Goal: Navigation & Orientation: Find specific page/section

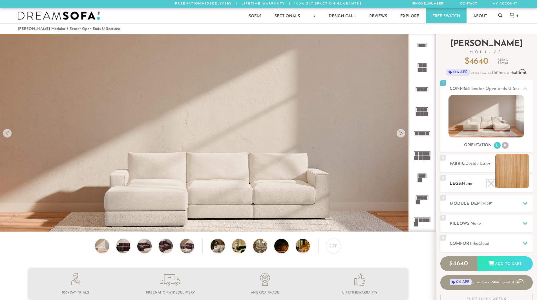
click at [523, 182] on li at bounding box center [512, 171] width 34 height 34
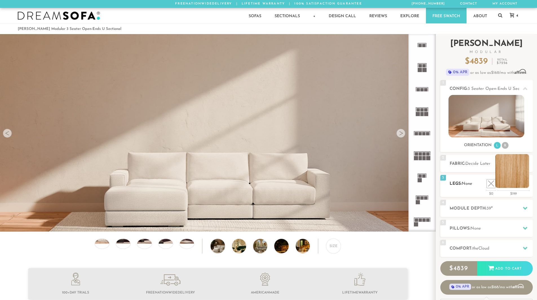
click at [519, 181] on li at bounding box center [512, 171] width 34 height 34
click at [525, 183] on li at bounding box center [512, 171] width 34 height 34
click at [487, 165] on span "Decide Later" at bounding box center [477, 164] width 25 height 4
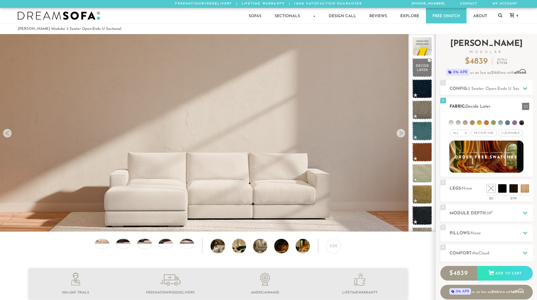
click at [463, 132] on div "All >" at bounding box center [459, 133] width 19 height 7
click at [461, 148] on li "Tier" at bounding box center [459, 148] width 19 height 8
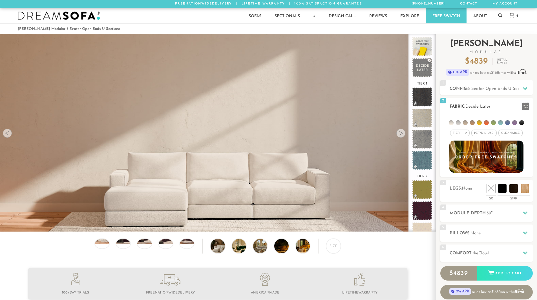
click at [464, 132] on em ">" at bounding box center [465, 133] width 4 height 3
click at [460, 172] on li "Durable" at bounding box center [459, 173] width 19 height 8
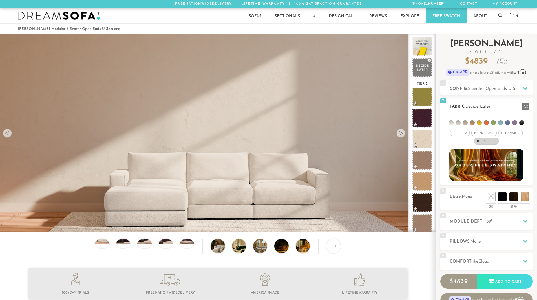
click at [466, 133] on em ">" at bounding box center [465, 133] width 4 height 3
click at [460, 141] on li "All" at bounding box center [459, 140] width 19 height 8
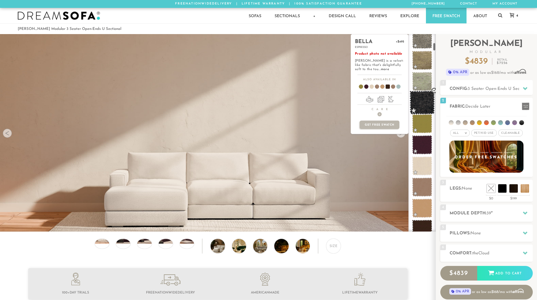
scroll to position [198, 0]
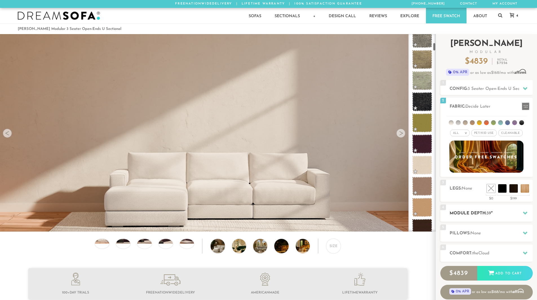
click at [498, 216] on h2 "Module Depth: 39 "" at bounding box center [490, 213] width 83 height 6
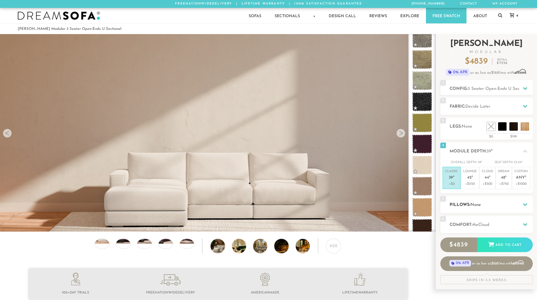
click at [504, 204] on h2 "Pillows: None" at bounding box center [490, 205] width 83 height 6
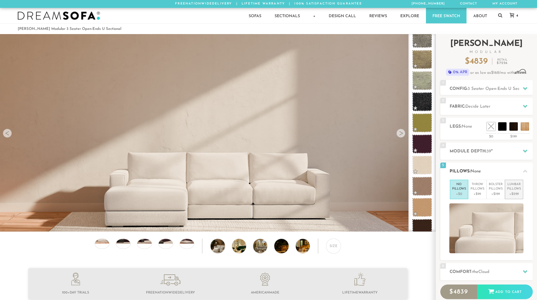
click at [520, 190] on p "[MEDICAL_DATA] Pillows" at bounding box center [514, 186] width 14 height 9
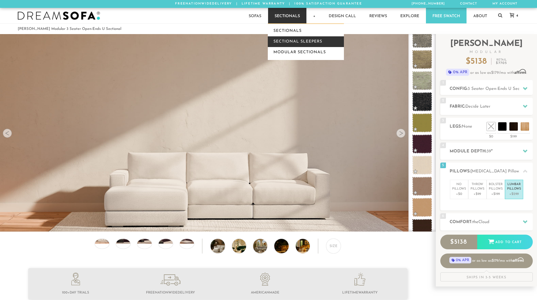
click at [296, 40] on link "Sectional Sleepers" at bounding box center [306, 41] width 76 height 11
